Goal: Task Accomplishment & Management: Complete application form

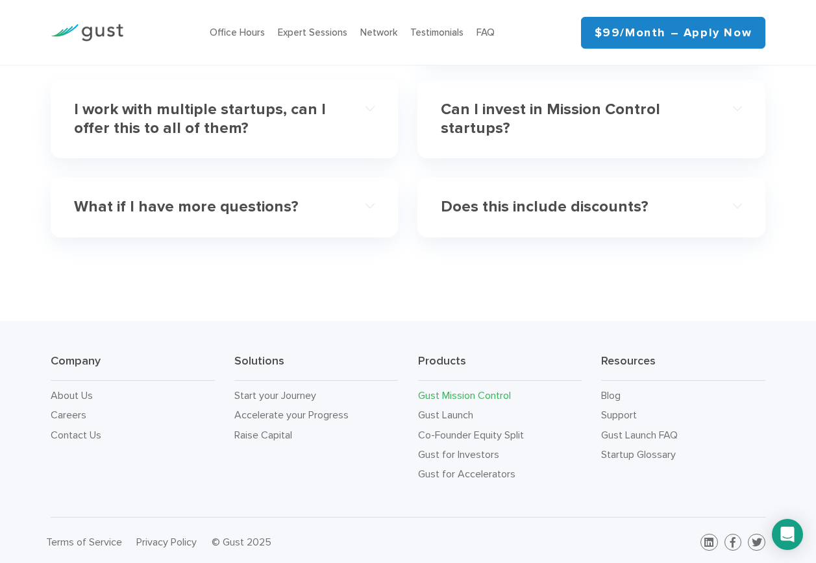
scroll to position [4100, 0]
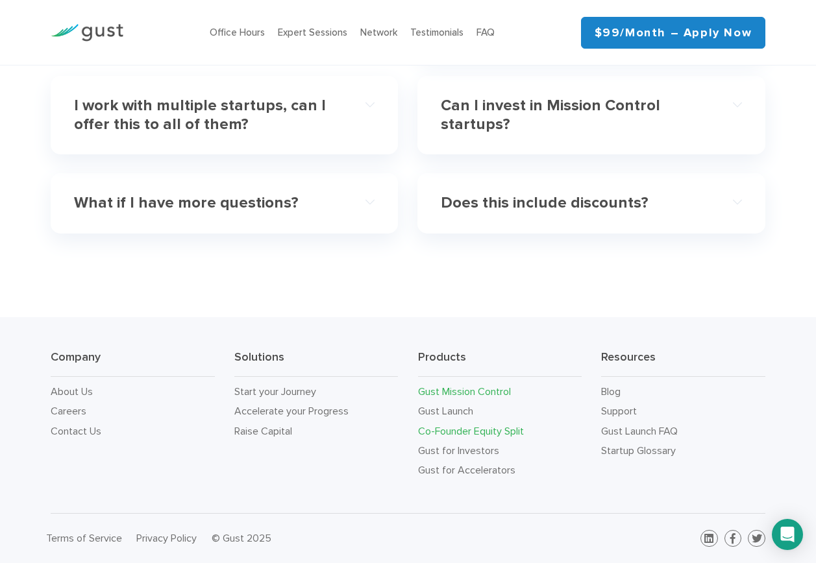
click at [446, 431] on link "Co-Founder Equity Split" at bounding box center [471, 431] width 106 height 12
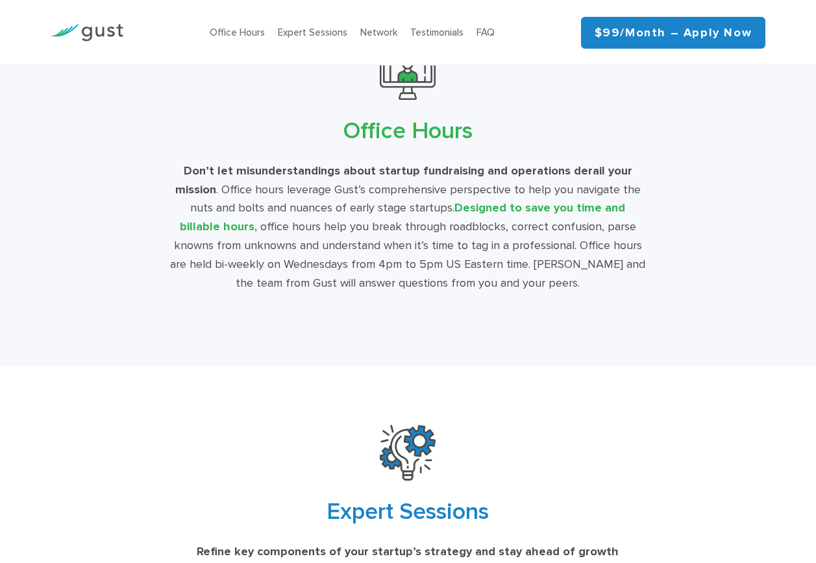
scroll to position [4025, 0]
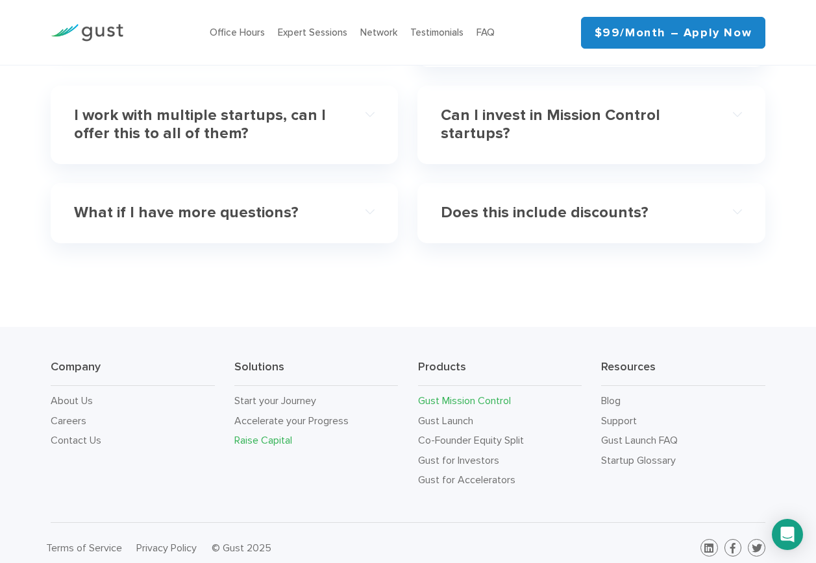
click at [252, 434] on link "Raise Capital" at bounding box center [263, 440] width 58 height 12
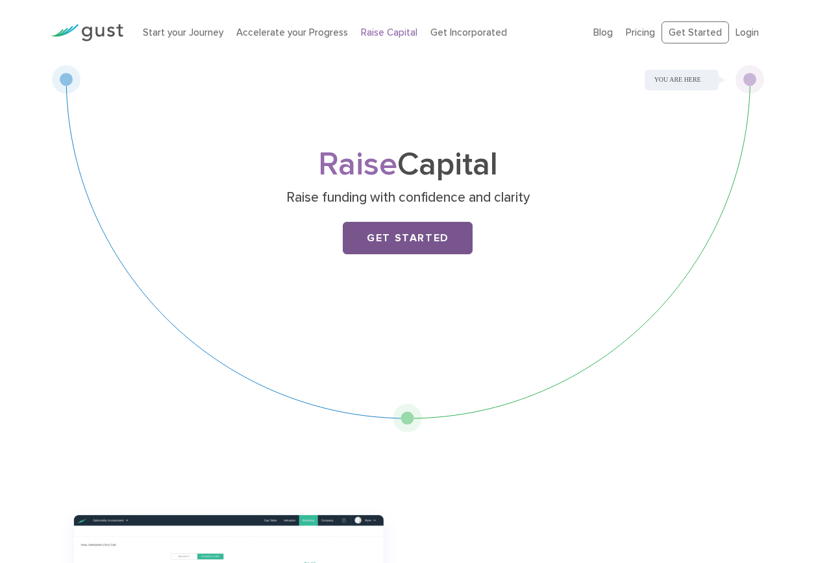
click at [392, 248] on link "Get Started" at bounding box center [408, 238] width 130 height 32
